Goal: Navigation & Orientation: Find specific page/section

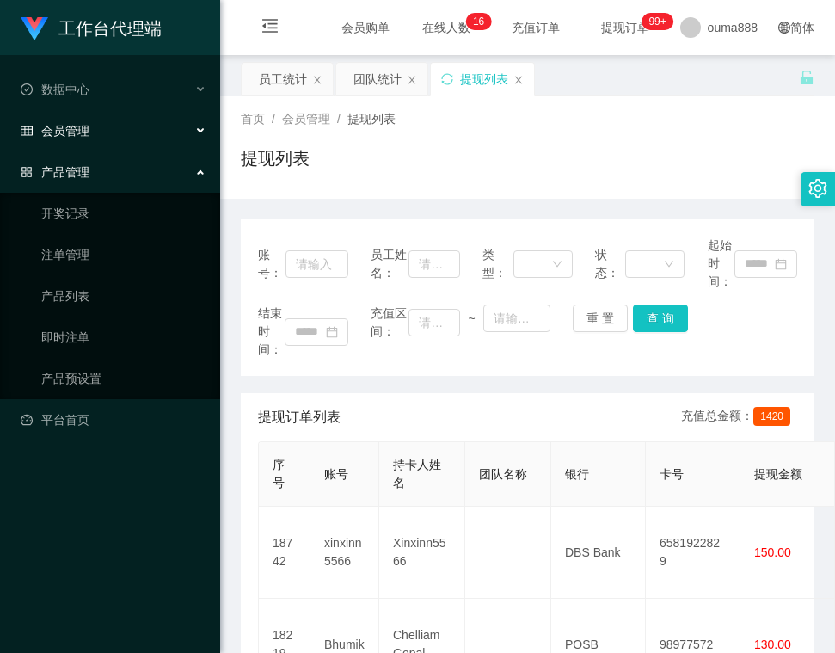
click at [110, 133] on div "会员管理" at bounding box center [110, 131] width 220 height 34
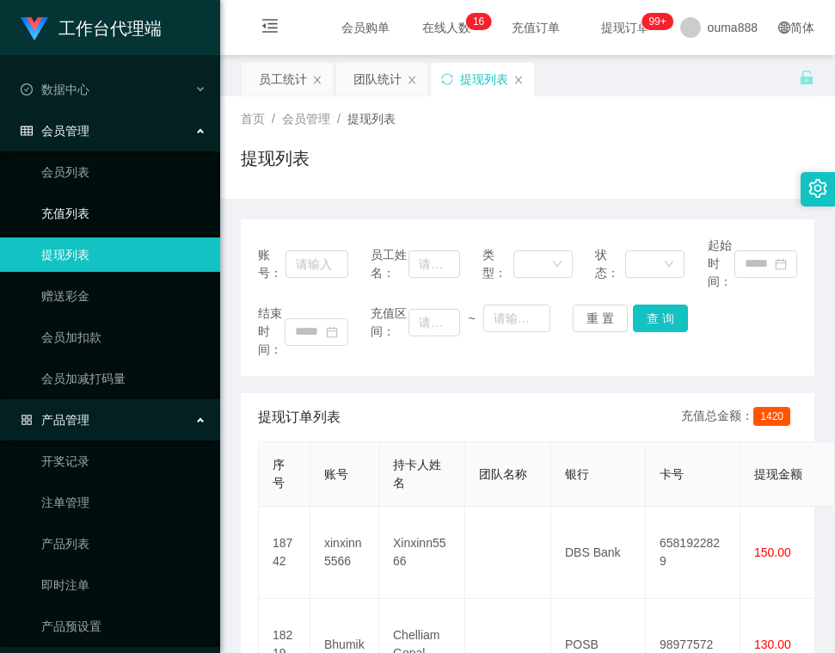
click at [102, 209] on link "充值列表" at bounding box center [123, 213] width 165 height 34
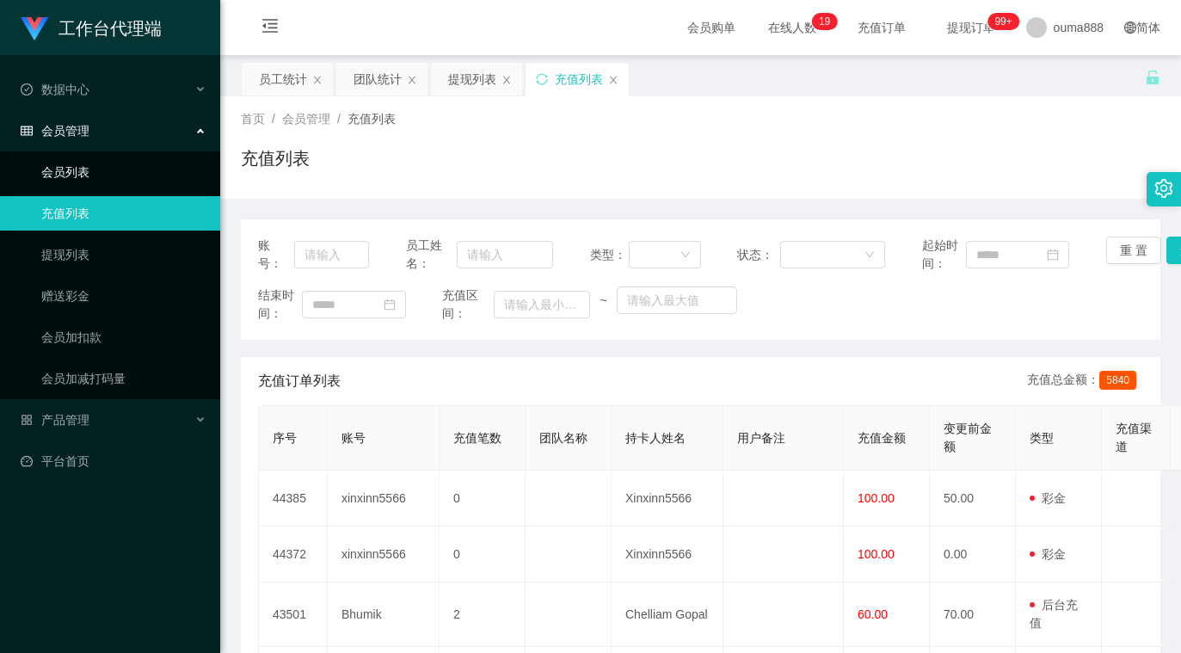
click at [128, 171] on link "会员列表" at bounding box center [123, 172] width 165 height 34
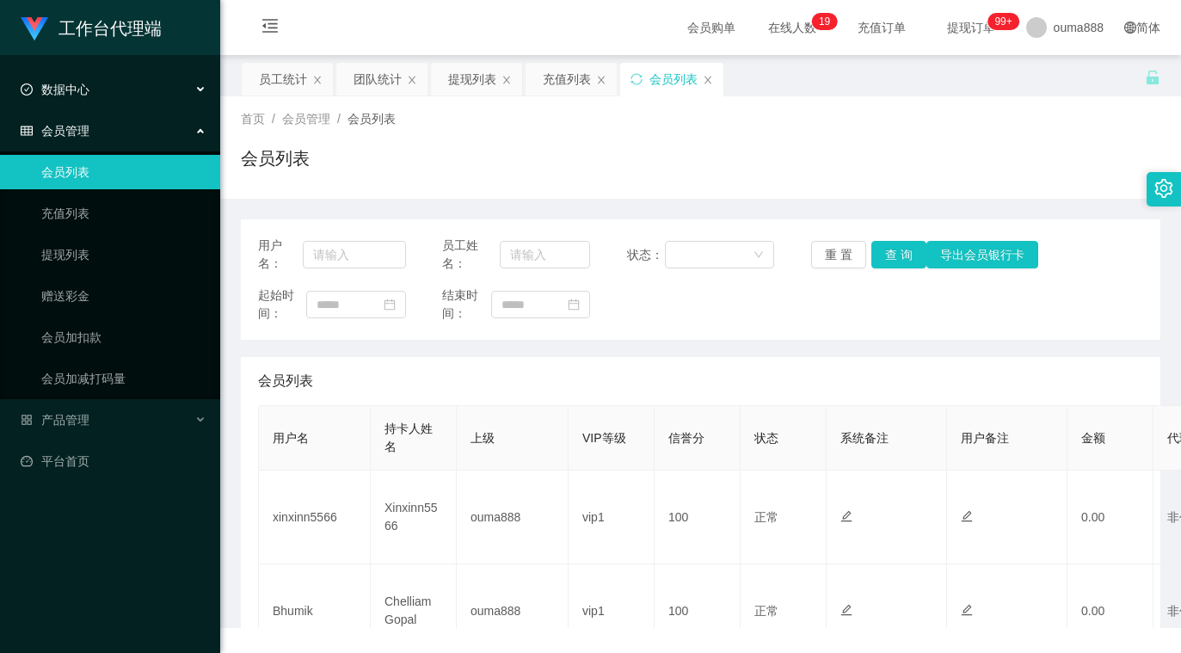
click at [134, 87] on div "数据中心" at bounding box center [110, 89] width 220 height 34
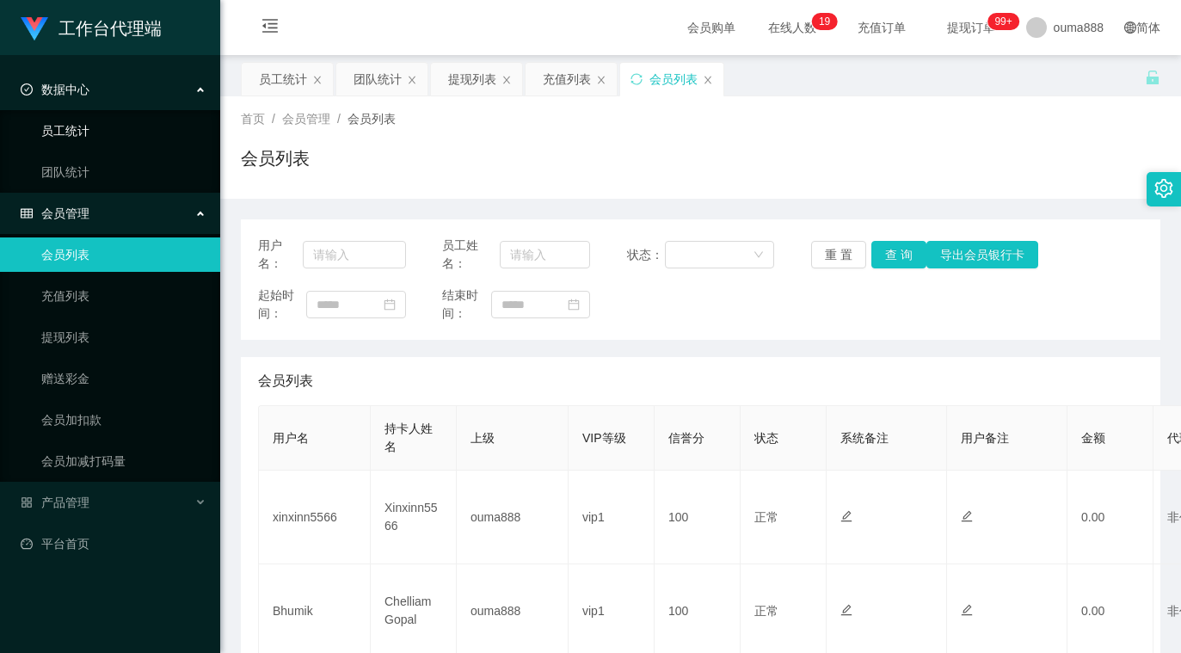
click at [101, 131] on link "员工统计" at bounding box center [123, 131] width 165 height 34
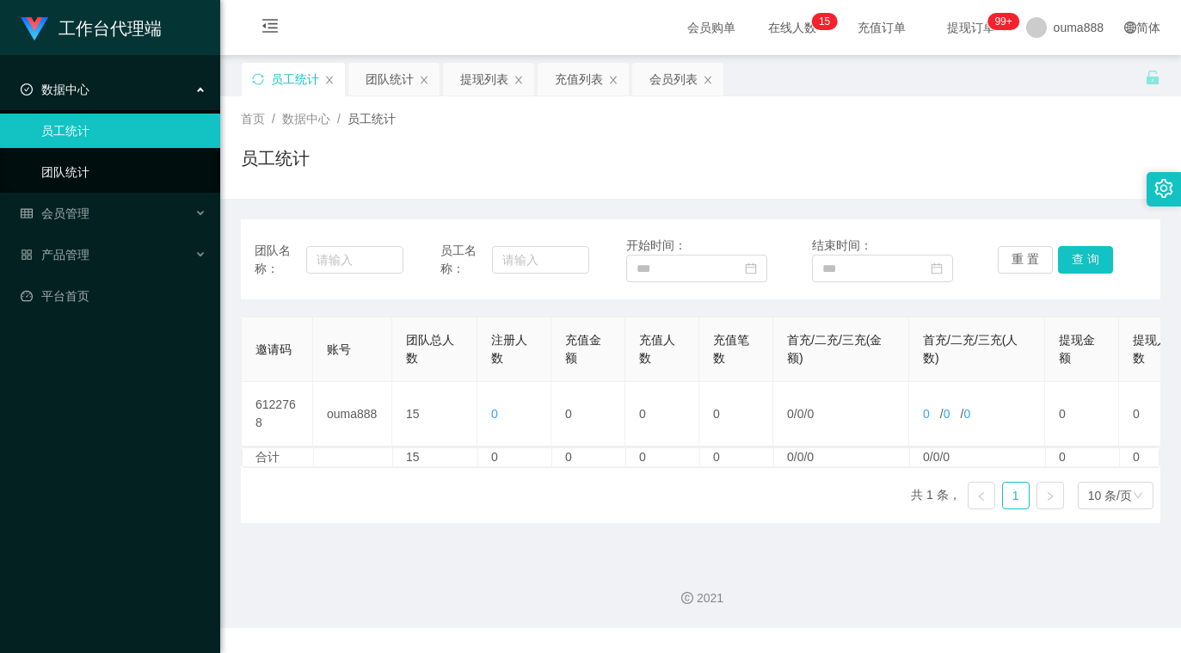
click at [112, 165] on link "团队统计" at bounding box center [123, 172] width 165 height 34
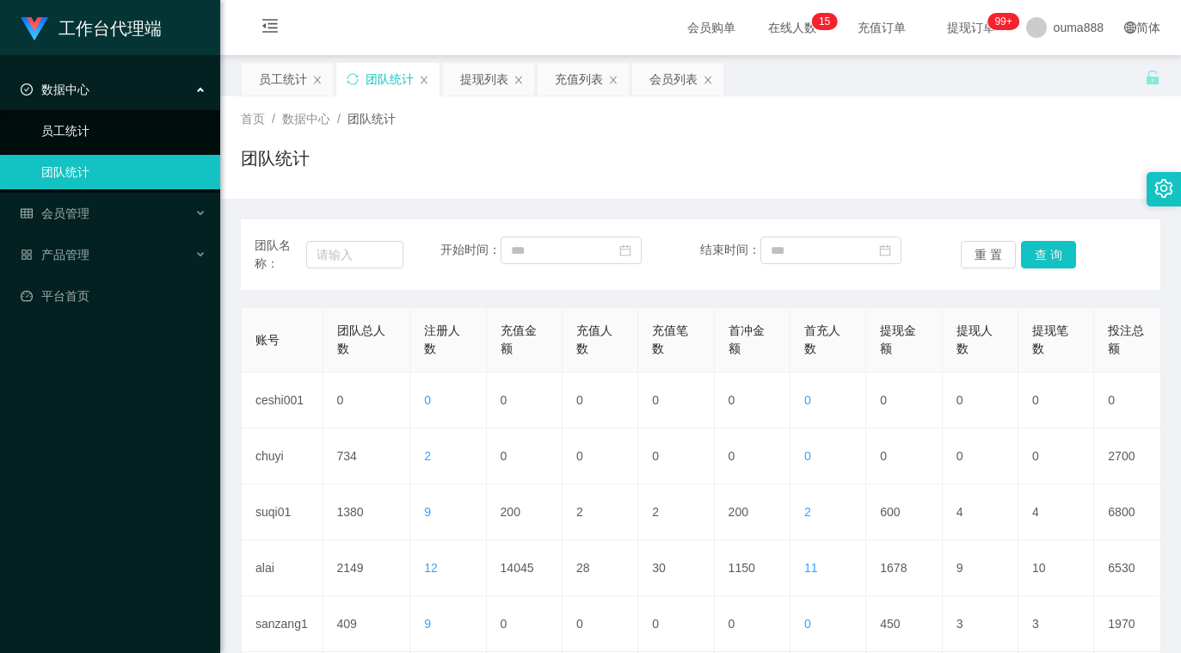
click at [71, 127] on link "员工统计" at bounding box center [123, 131] width 165 height 34
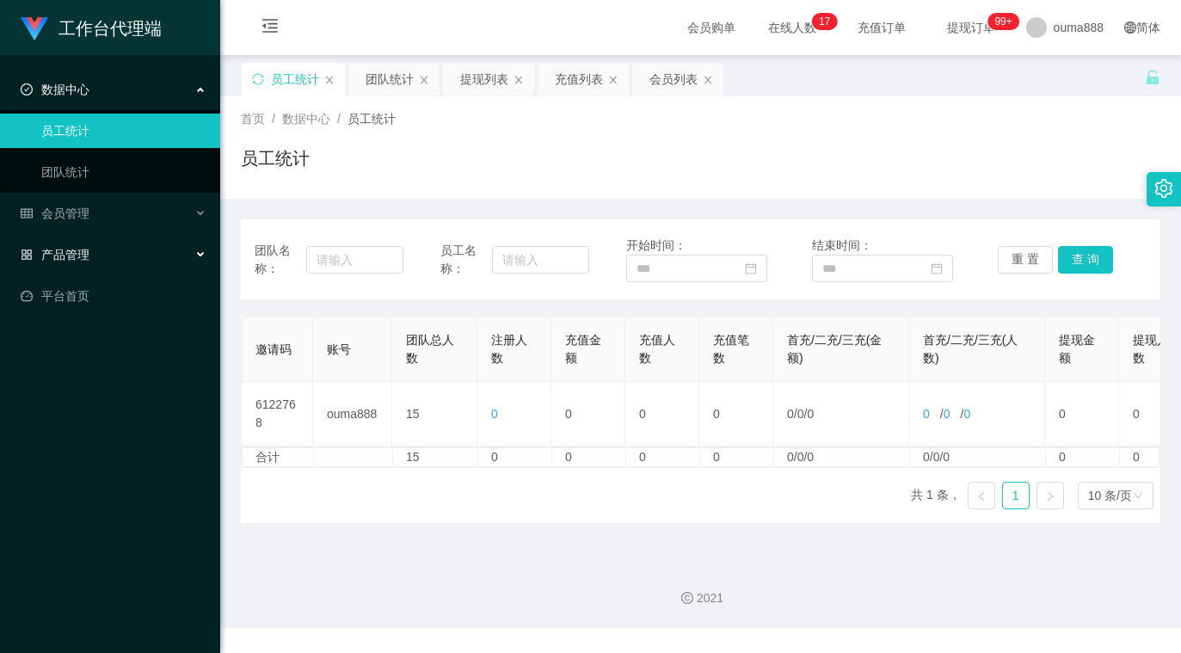
click at [90, 263] on div "产品管理" at bounding box center [110, 254] width 220 height 34
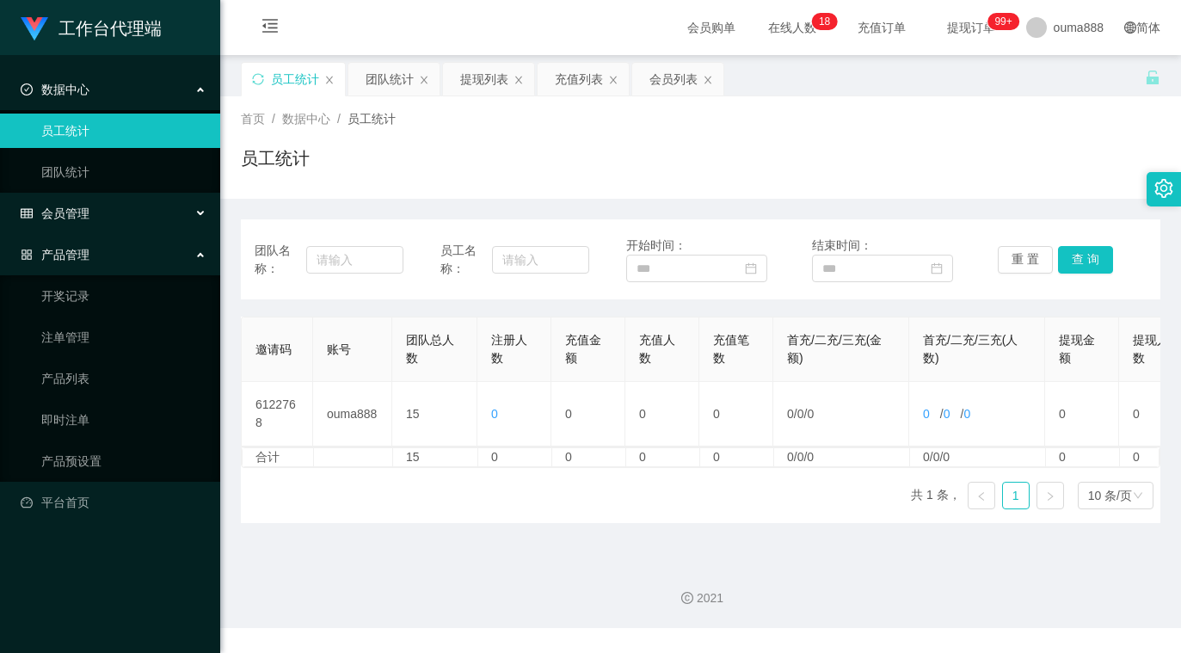
click at [99, 218] on div "会员管理" at bounding box center [110, 213] width 220 height 34
